Goal: Navigation & Orientation: Find specific page/section

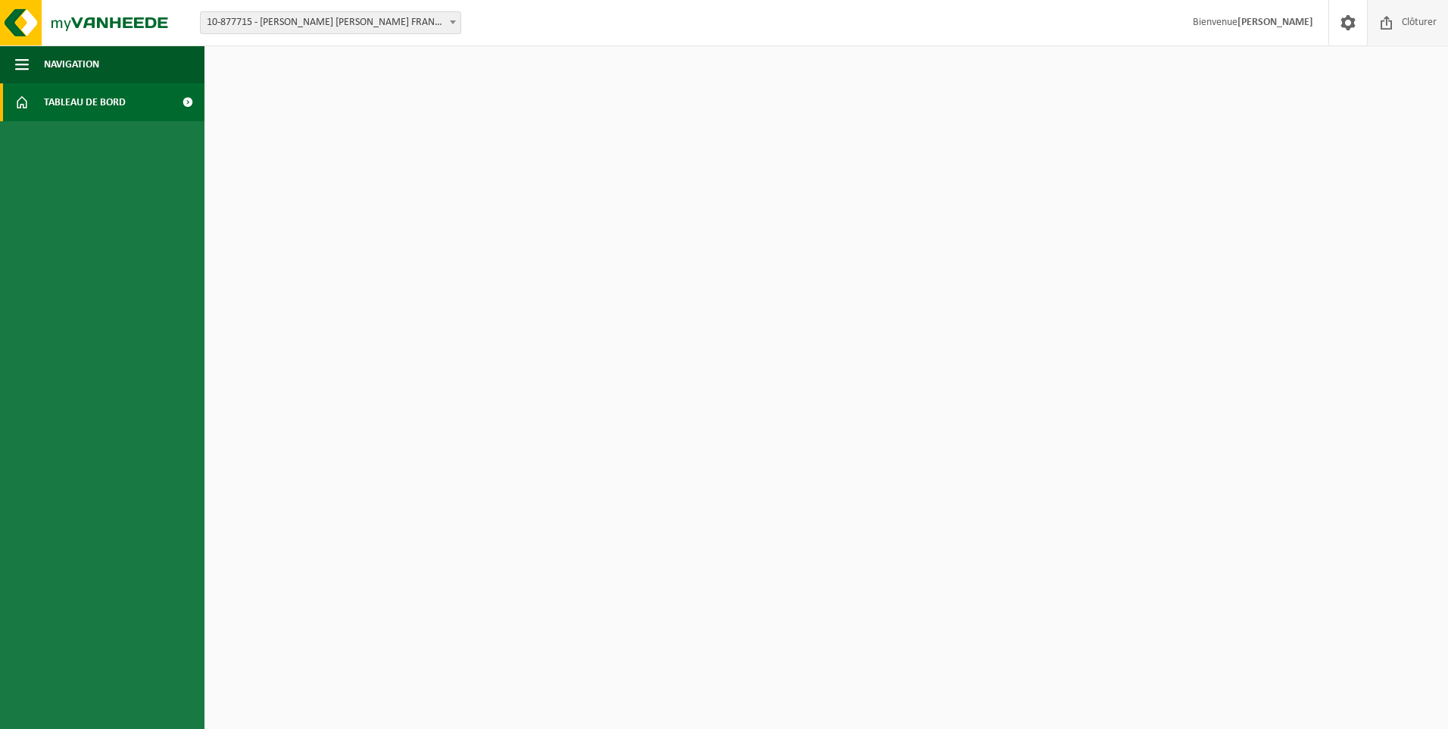
click at [1403, 28] on span "Clôturer" at bounding box center [1419, 22] width 42 height 45
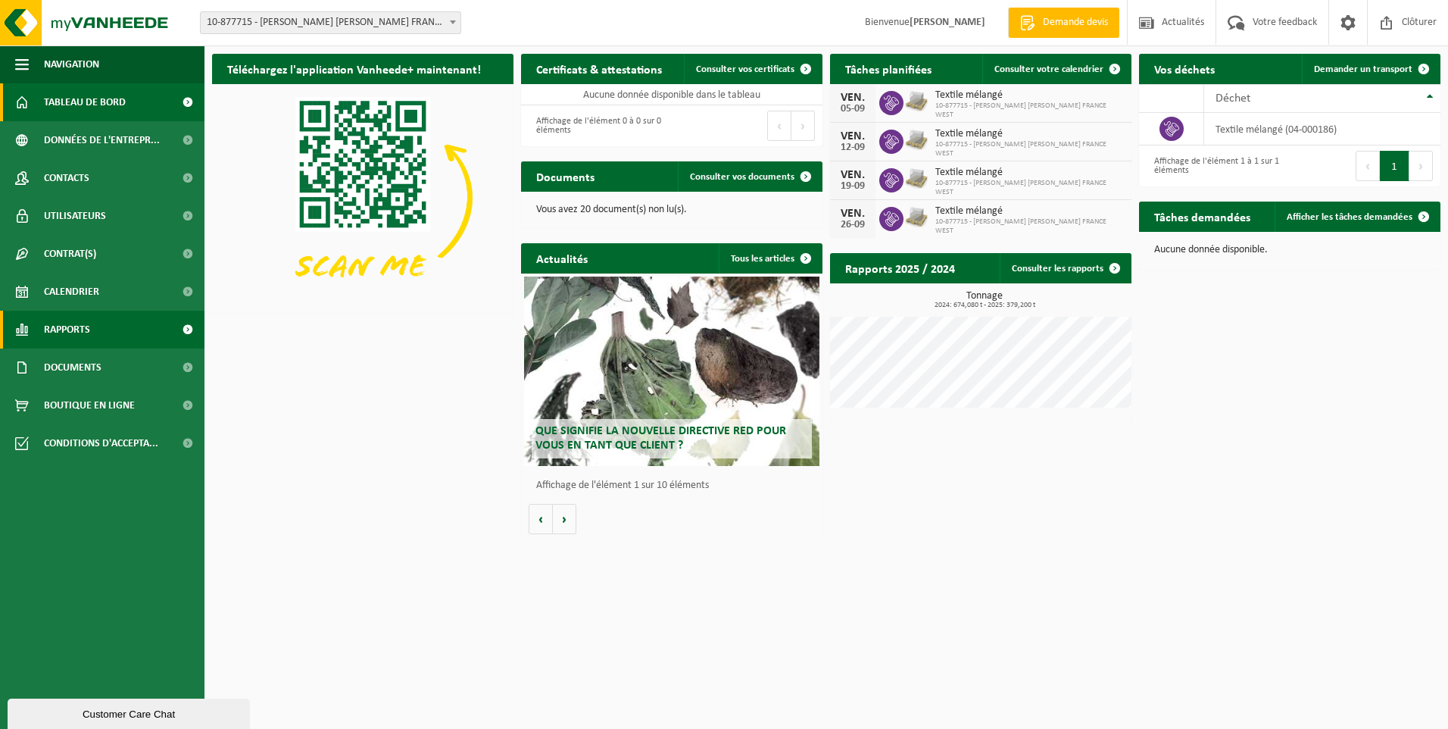
click at [57, 327] on span "Rapports" at bounding box center [67, 330] width 46 height 38
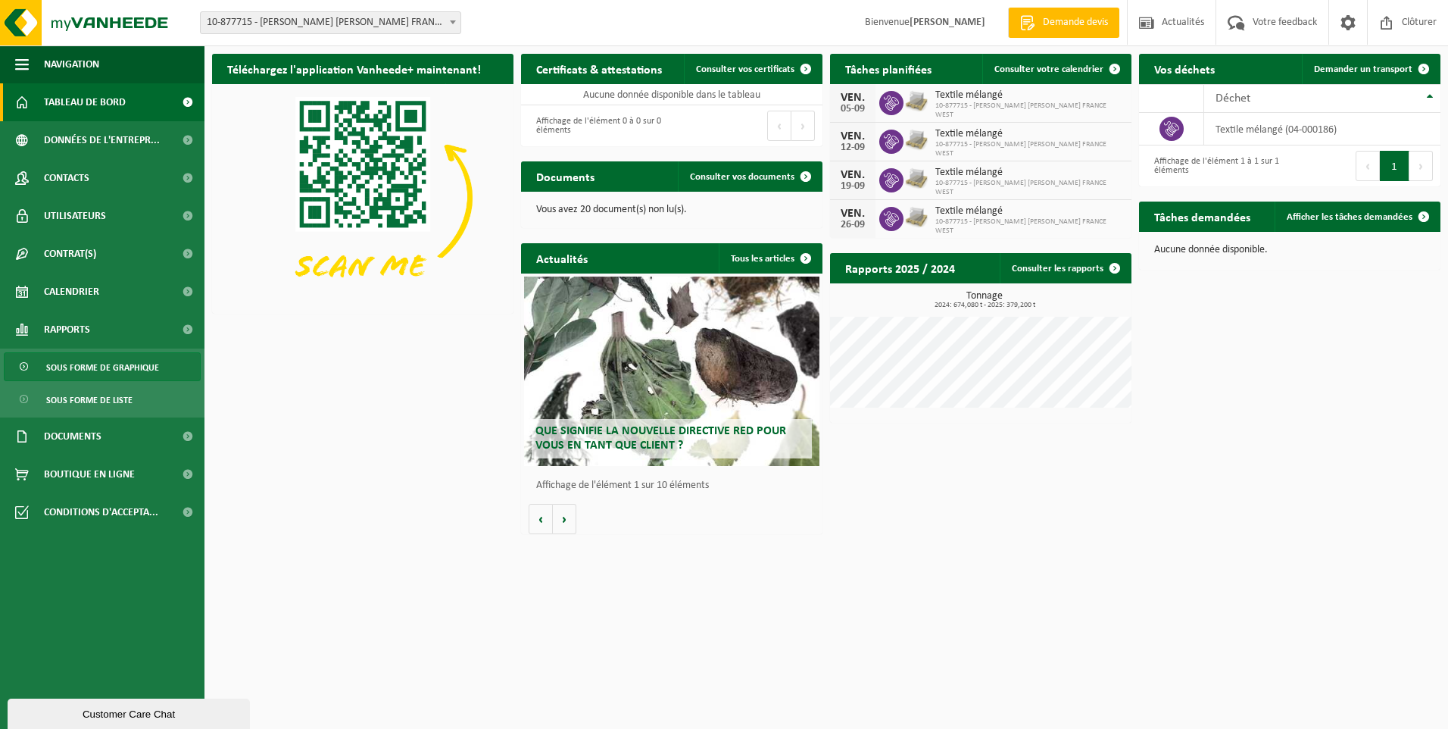
click at [96, 367] on span "Sous forme de graphique" at bounding box center [102, 367] width 113 height 29
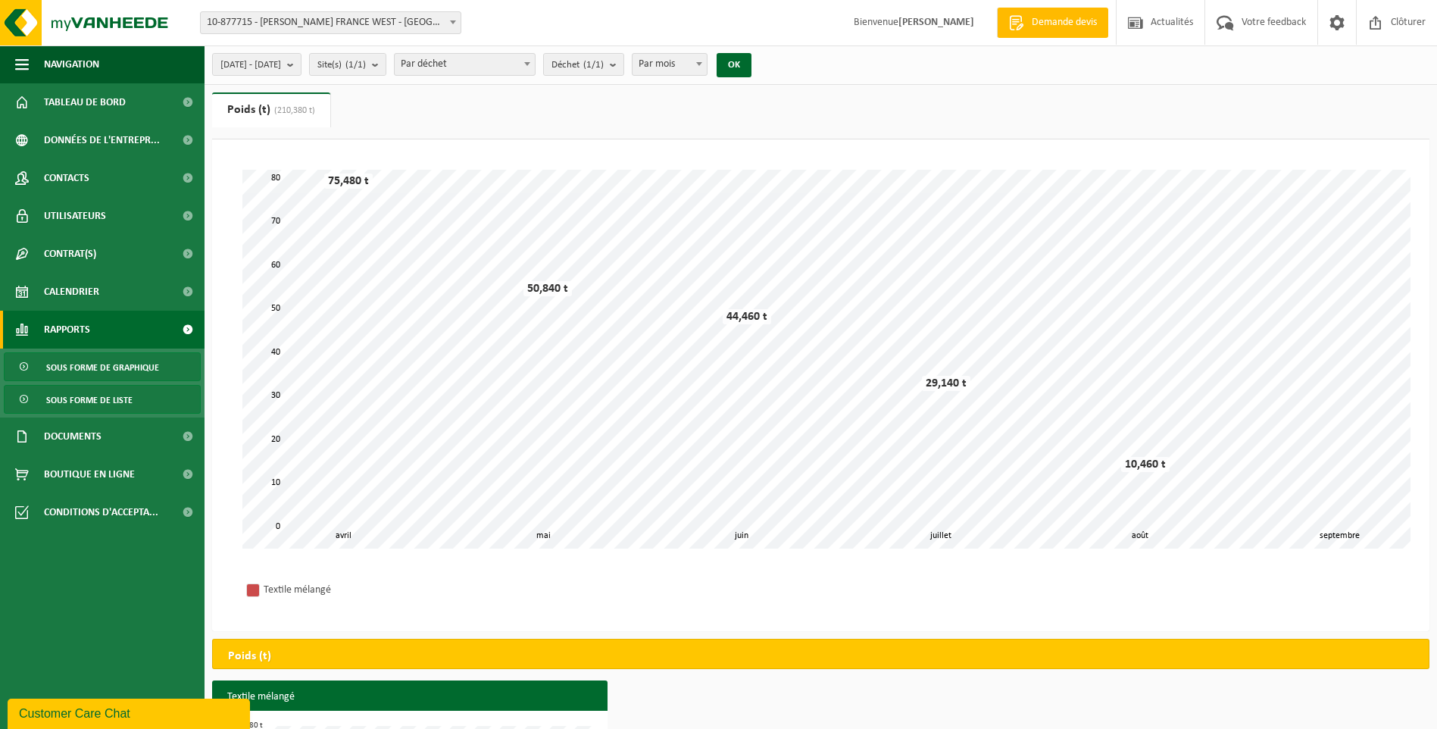
click at [83, 410] on span "Sous forme de liste" at bounding box center [89, 400] width 86 height 29
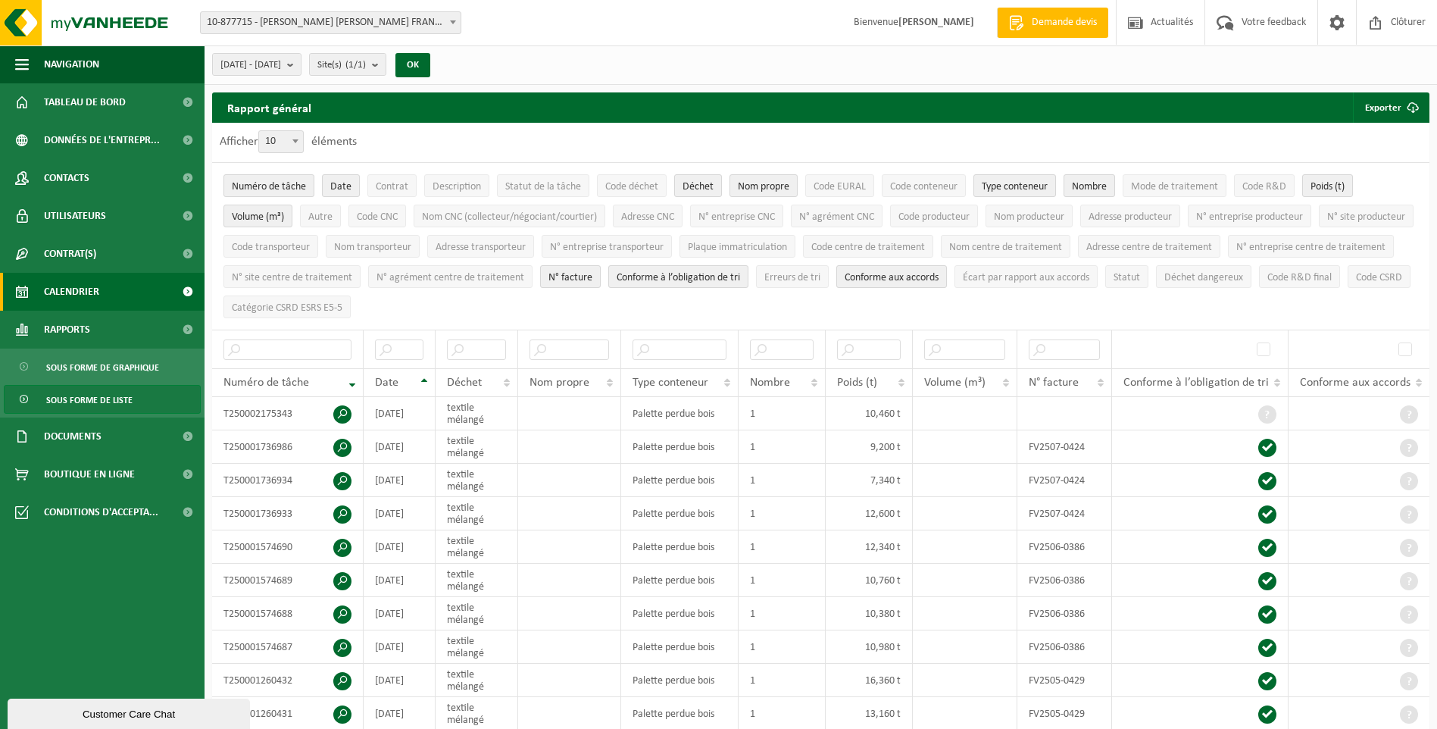
click at [70, 294] on span "Calendrier" at bounding box center [71, 292] width 55 height 38
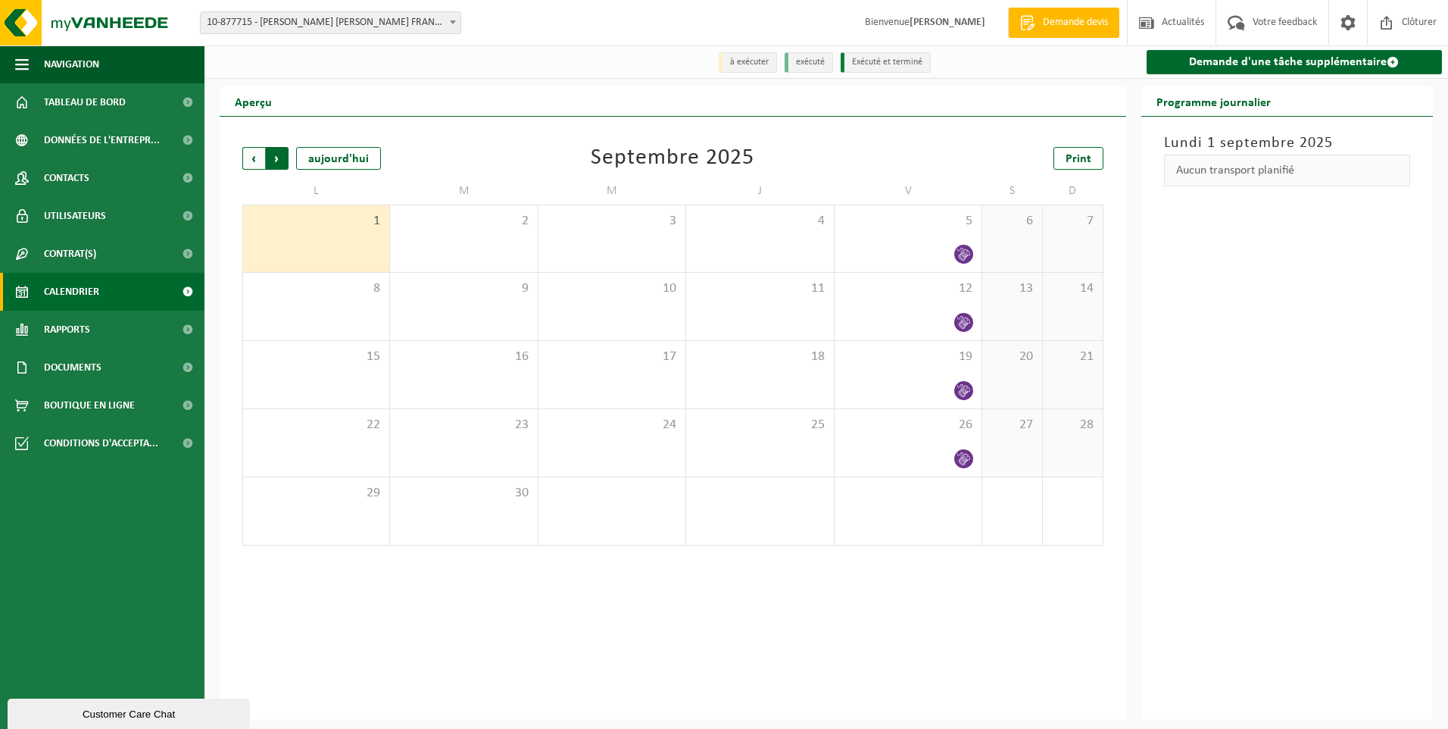
click at [254, 158] on span "Précédent" at bounding box center [253, 158] width 23 height 23
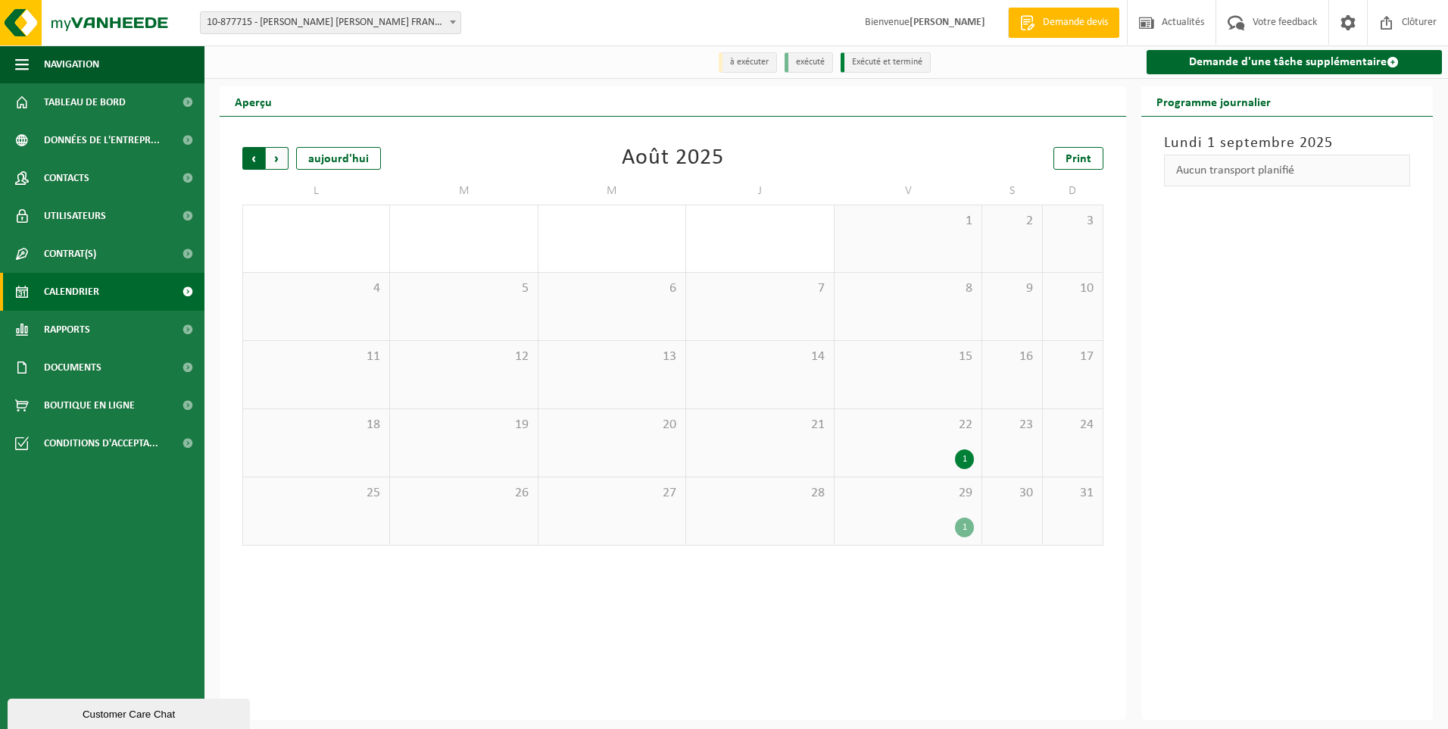
click at [275, 159] on span "Suivant" at bounding box center [277, 158] width 23 height 23
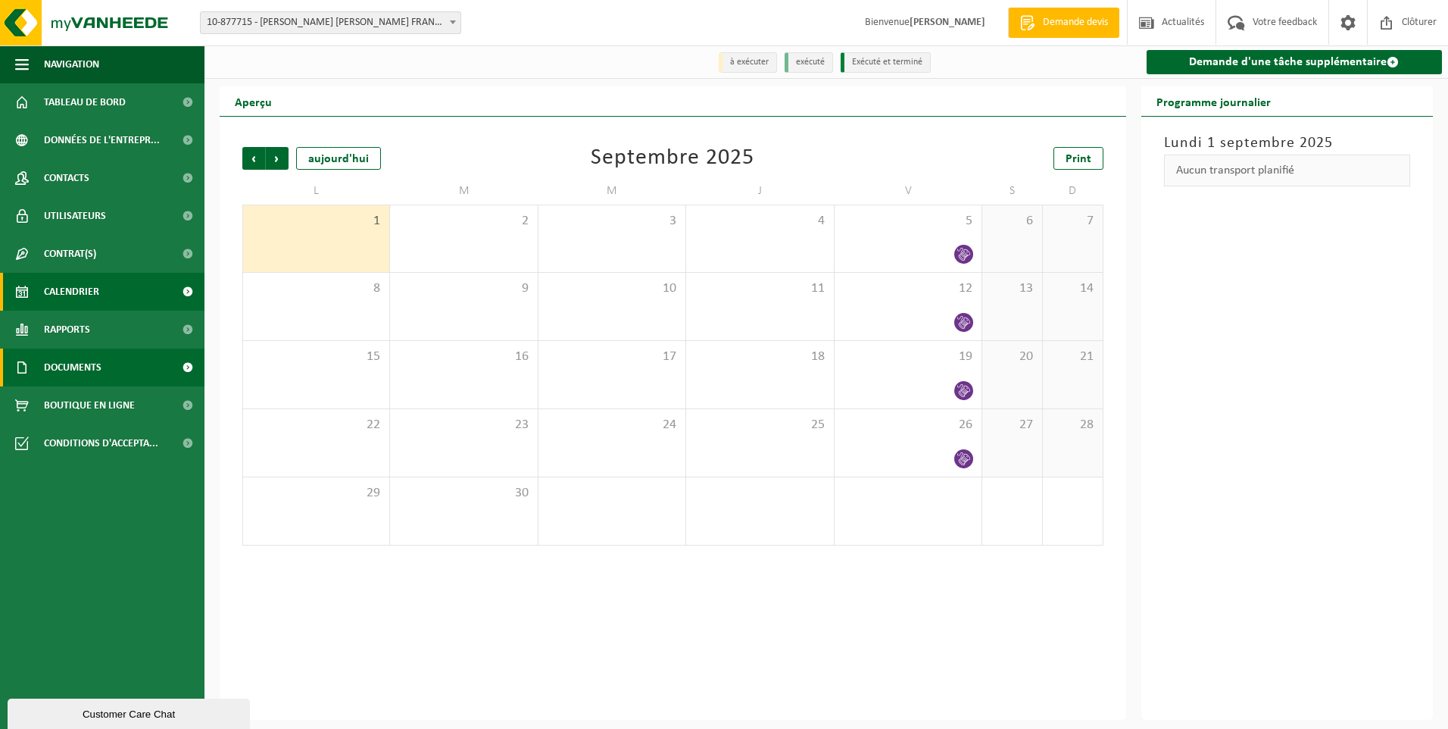
click at [70, 364] on span "Documents" at bounding box center [73, 367] width 58 height 38
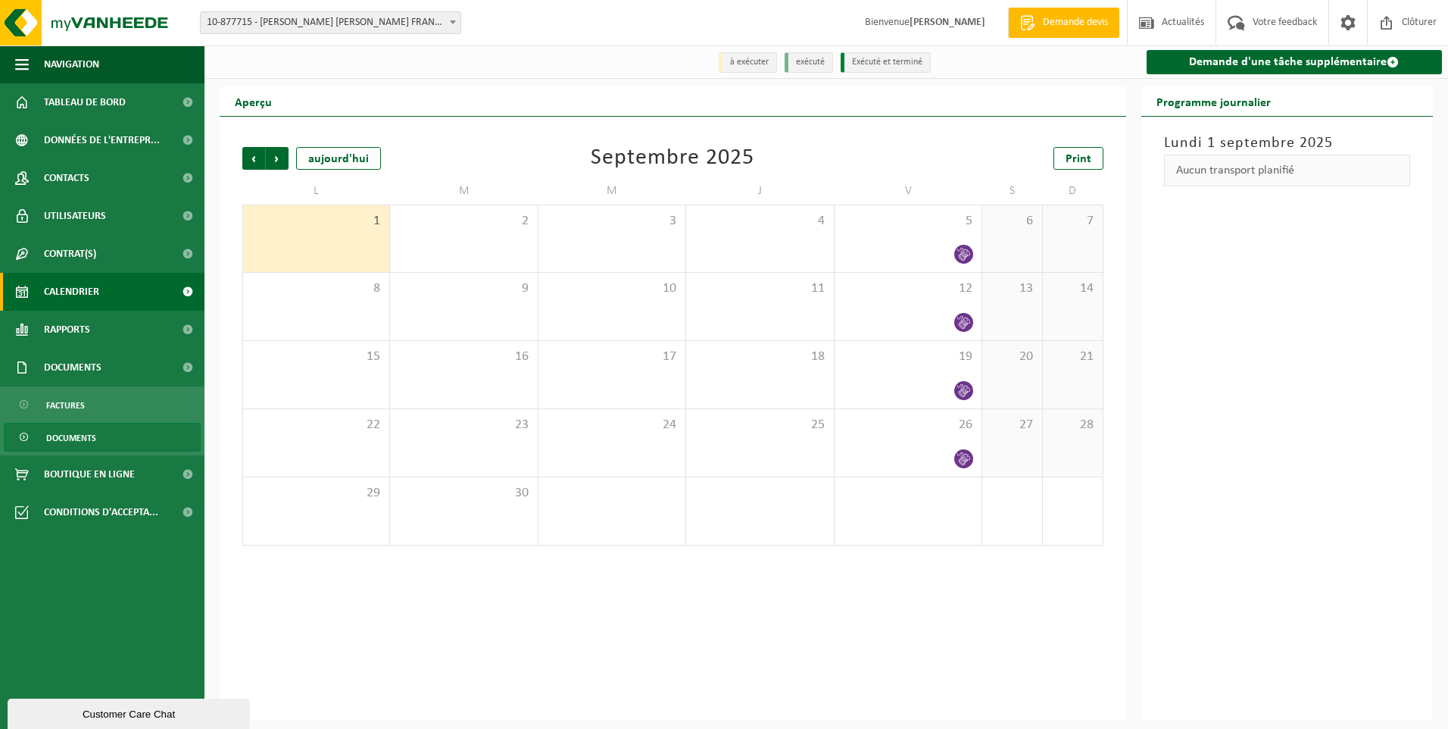
click at [70, 436] on span "Documents" at bounding box center [71, 437] width 50 height 29
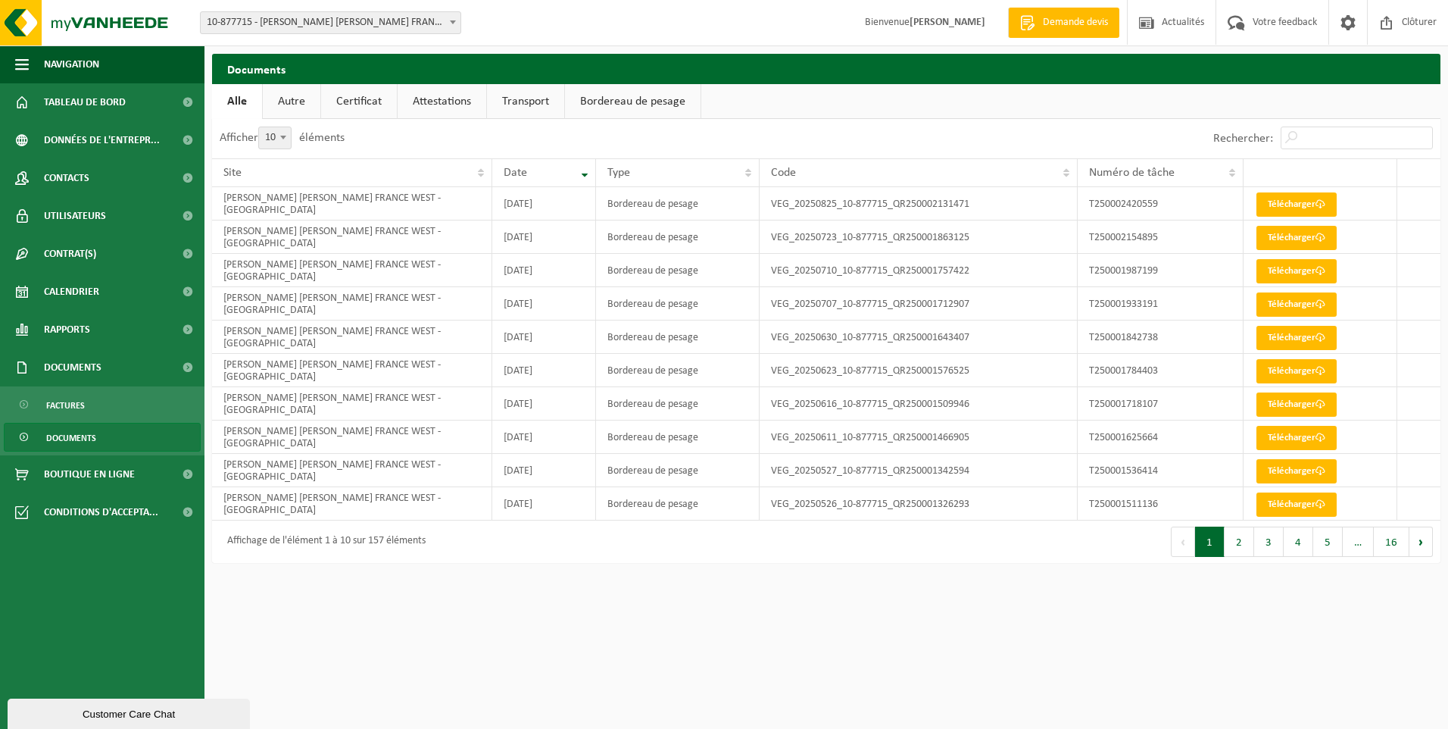
click at [73, 433] on span "Documents" at bounding box center [71, 437] width 50 height 29
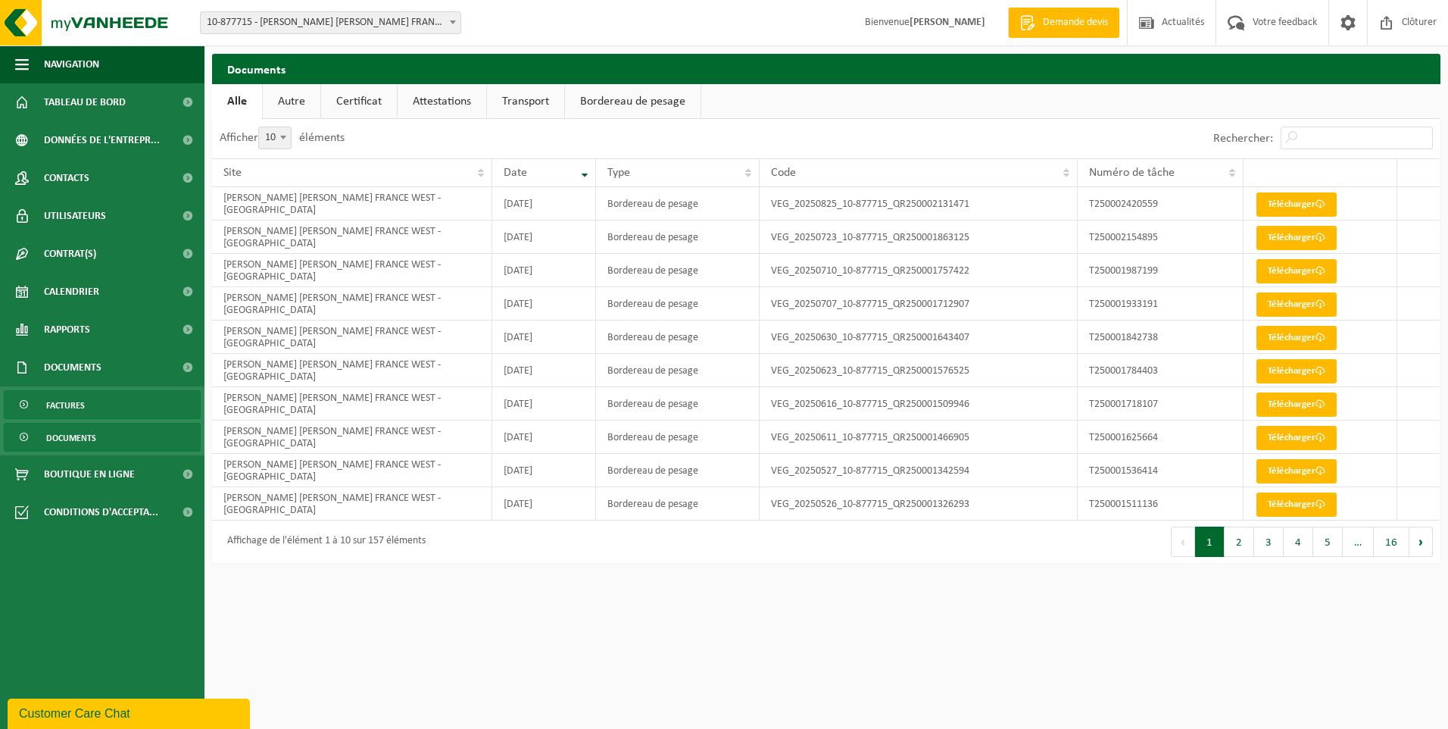
click at [73, 404] on span "Factures" at bounding box center [65, 405] width 39 height 29
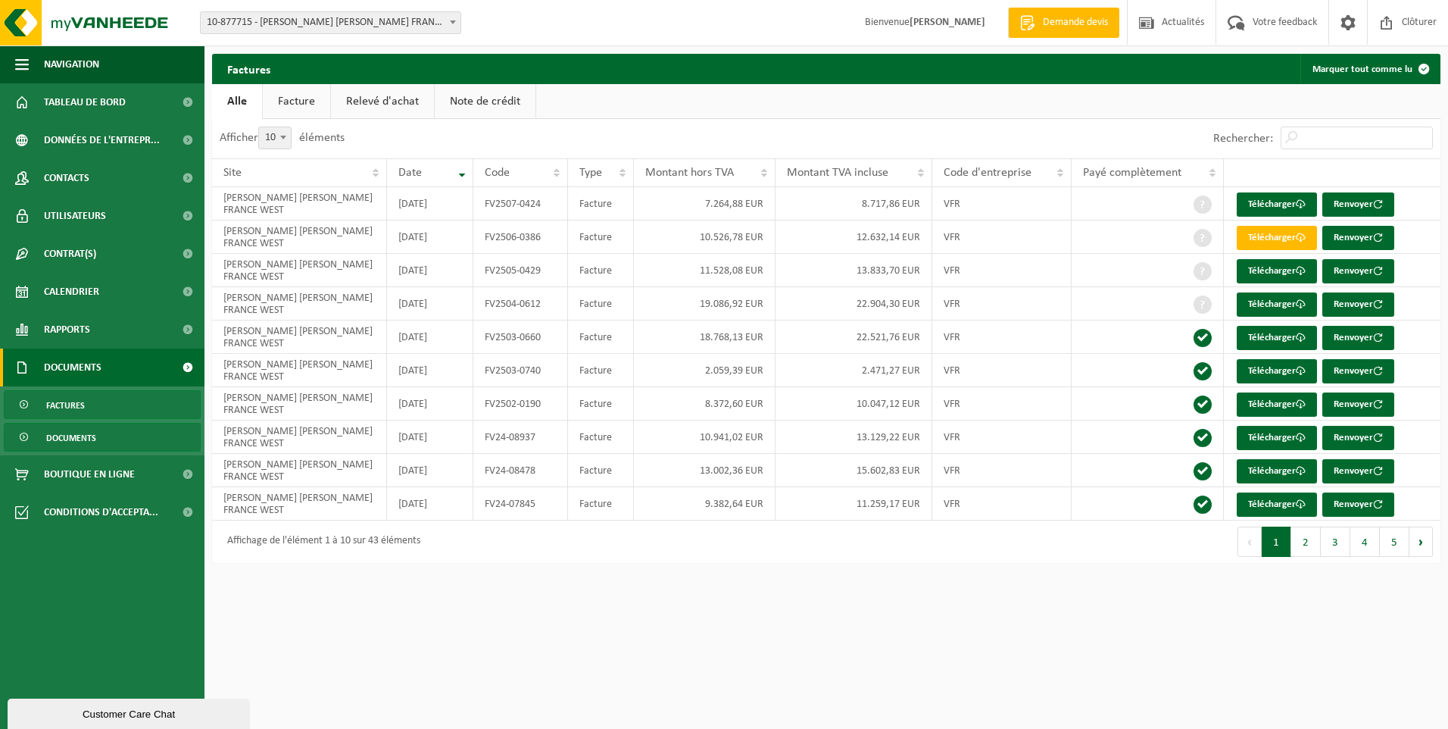
click at [76, 440] on span "Documents" at bounding box center [71, 437] width 50 height 29
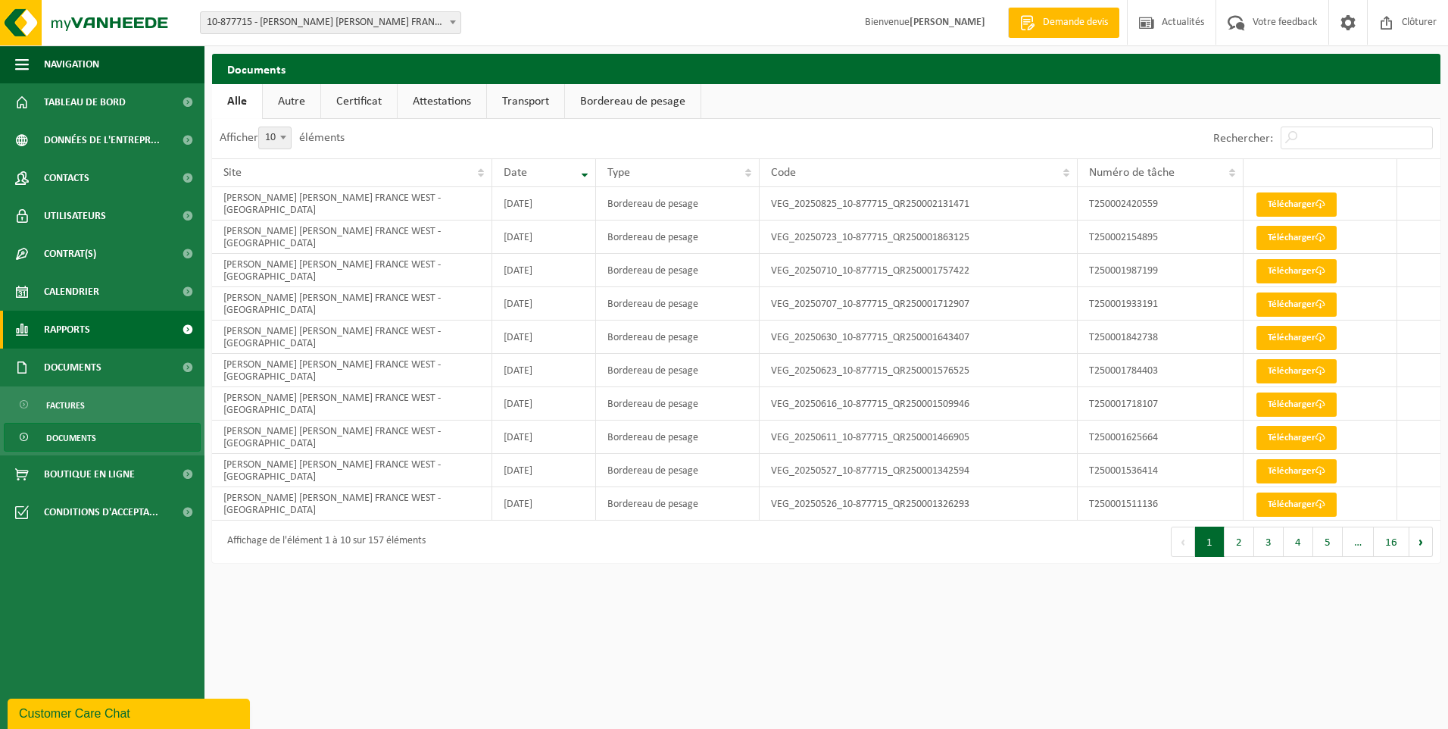
click at [76, 333] on span "Rapports" at bounding box center [67, 330] width 46 height 38
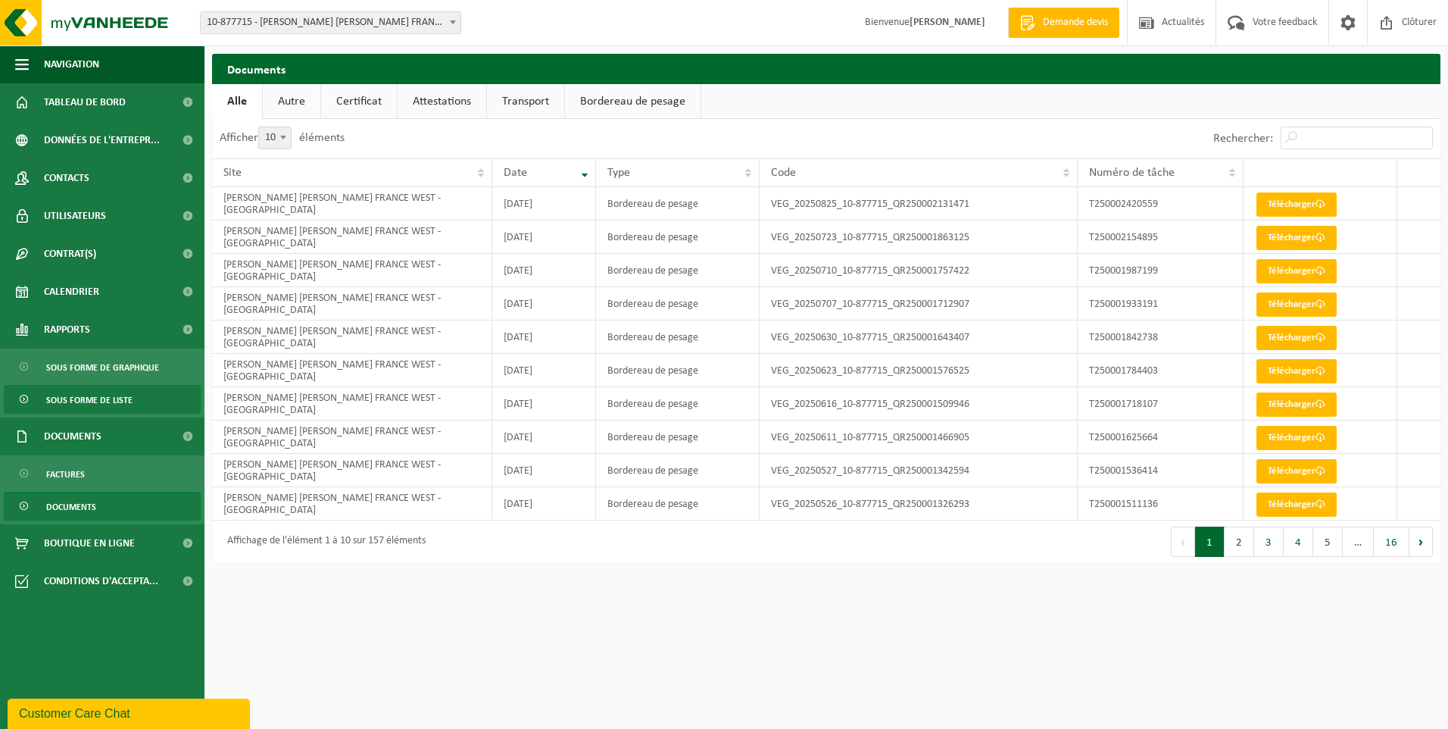
click at [76, 392] on span "Sous forme de liste" at bounding box center [89, 400] width 86 height 29
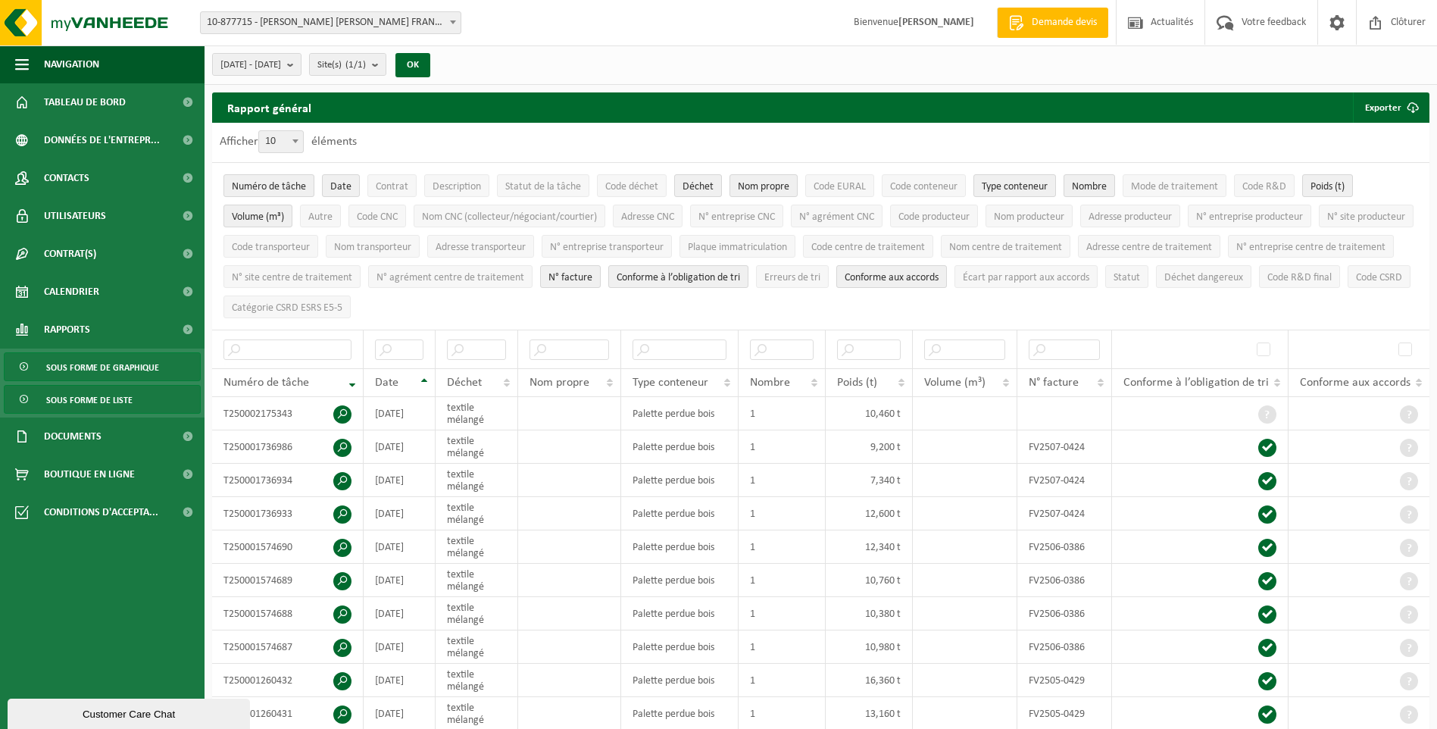
click at [83, 362] on span "Sous forme de graphique" at bounding box center [102, 367] width 113 height 29
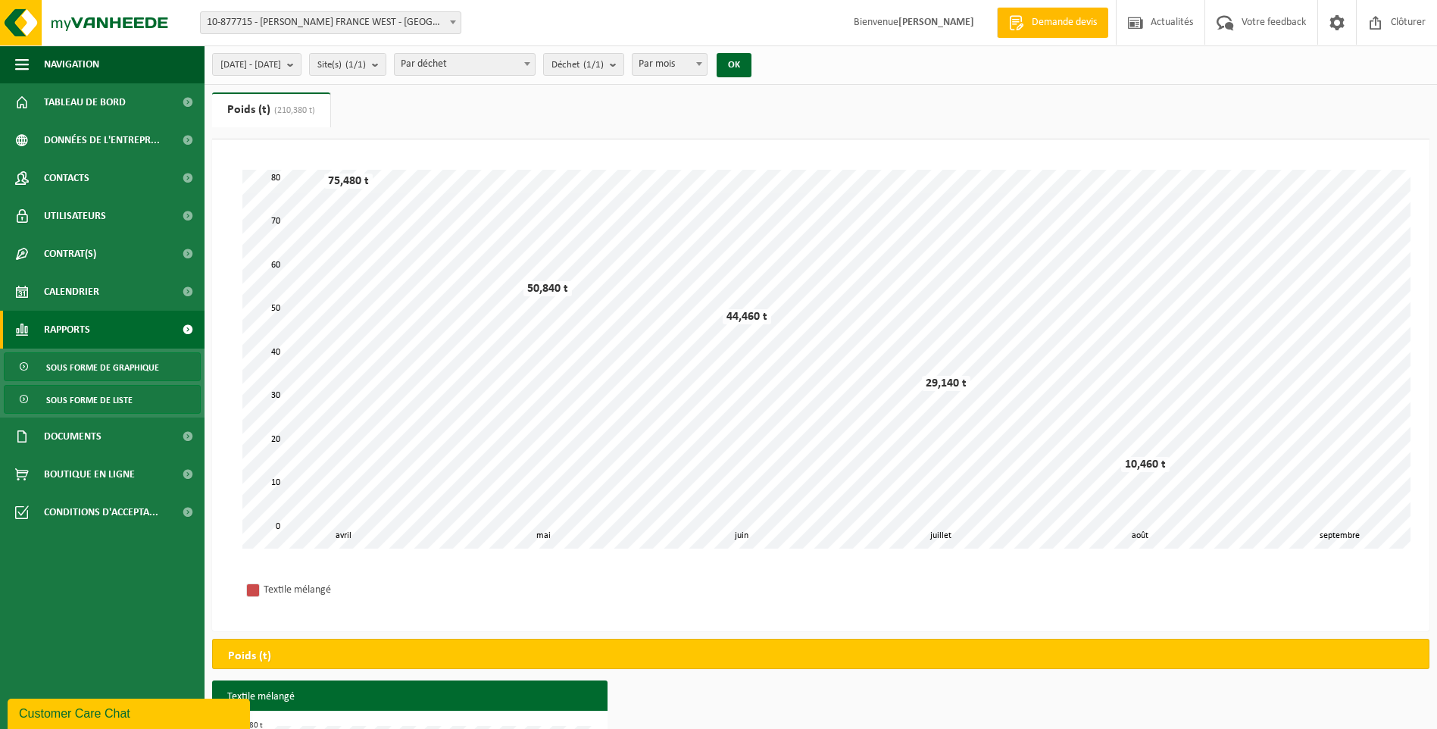
click at [92, 399] on span "Sous forme de liste" at bounding box center [89, 400] width 86 height 29
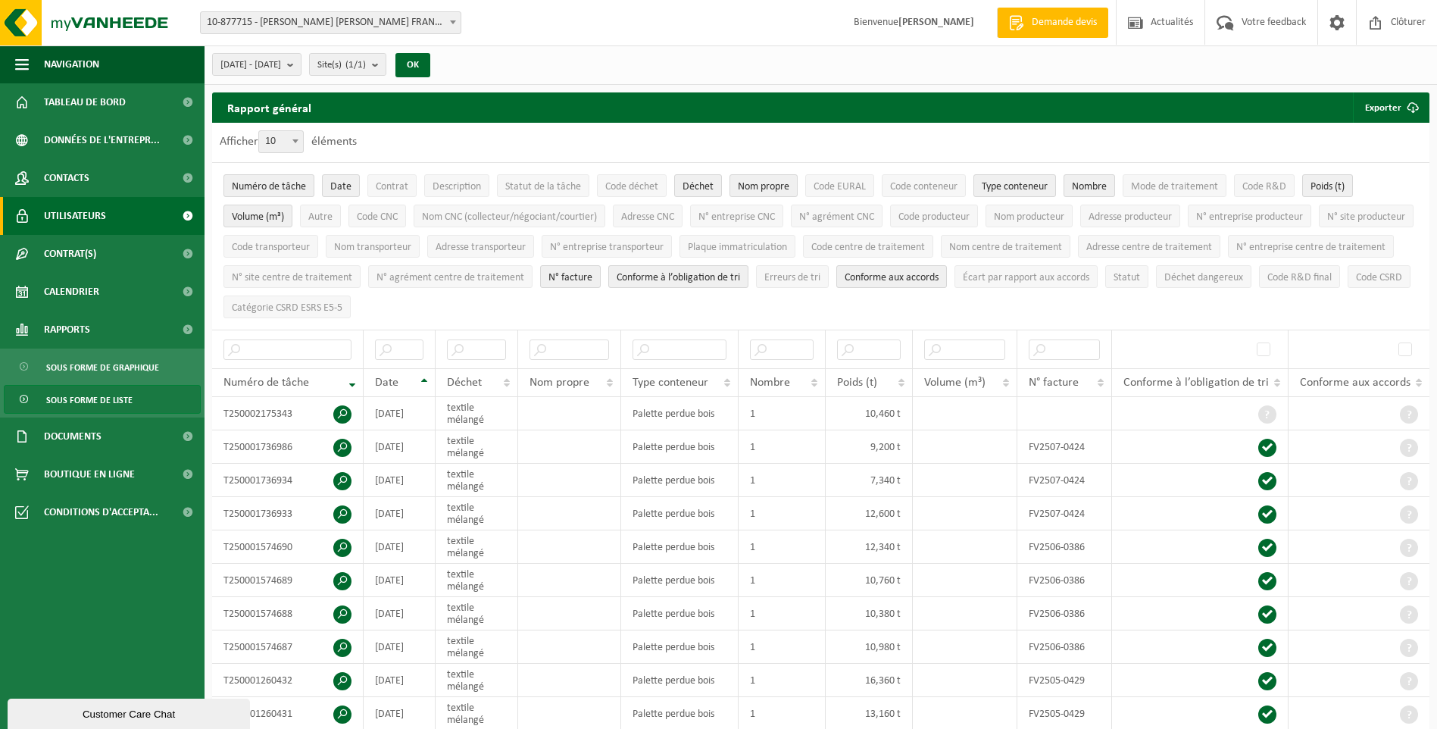
click at [73, 220] on span "Utilisateurs" at bounding box center [75, 216] width 62 height 38
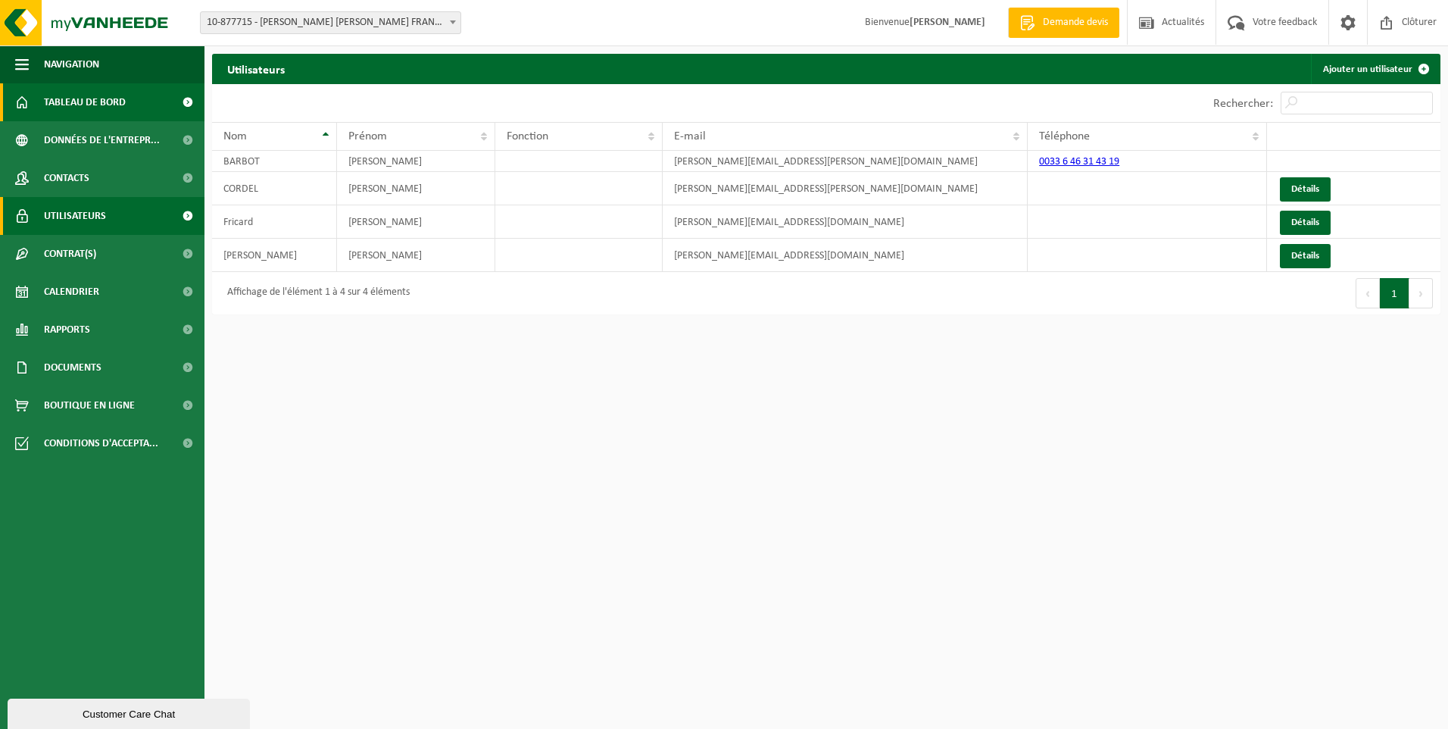
click at [73, 100] on span "Tableau de bord" at bounding box center [85, 102] width 82 height 38
